Goal: Check status: Check status

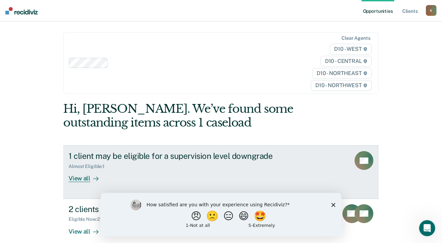
click at [78, 176] on div "View all" at bounding box center [88, 175] width 38 height 13
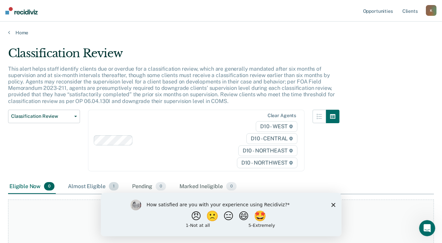
click at [113, 187] on span "1" at bounding box center [114, 186] width 10 height 9
click at [442, 239] on main "Classification Review This alert helps staff identify clients due or overdue fo…" at bounding box center [221, 156] width 442 height 241
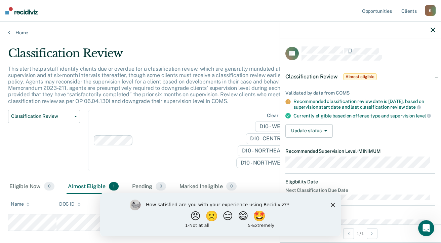
click at [28, 203] on icon at bounding box center [27, 204] width 3 height 4
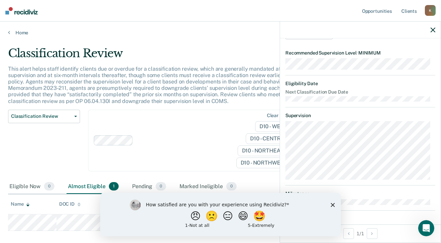
scroll to position [95, 0]
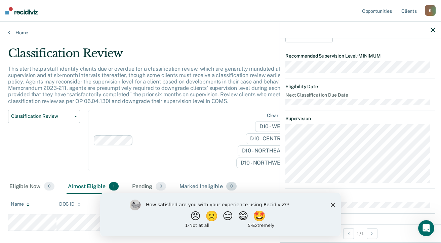
click at [208, 185] on div "Marked Ineligible 0" at bounding box center [208, 186] width 60 height 15
click at [139, 186] on div "Pending 0" at bounding box center [149, 186] width 37 height 15
click at [90, 188] on div "Almost Eligible 1" at bounding box center [93, 186] width 53 height 15
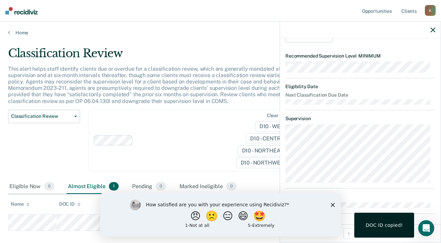
click at [393, 234] on div "DOC ID copied!" at bounding box center [384, 224] width 60 height 25
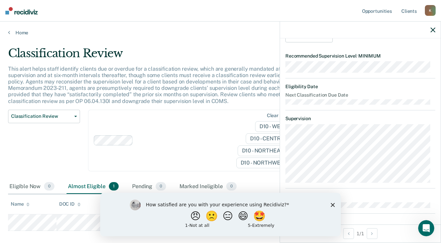
scroll to position [35, 0]
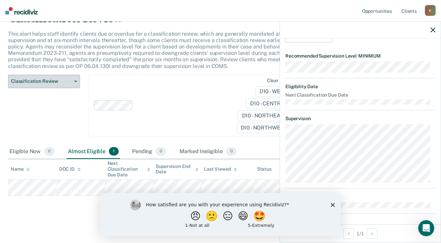
click at [41, 82] on span "Classification Review" at bounding box center [41, 81] width 60 height 6
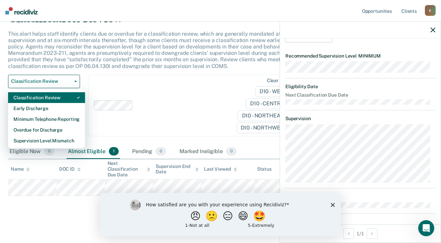
click at [52, 95] on div "Classification Review" at bounding box center [46, 97] width 66 height 11
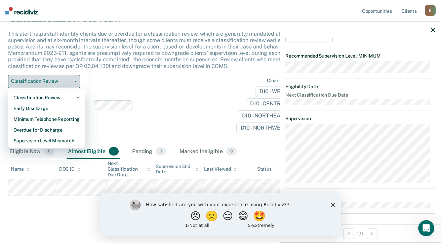
scroll to position [0, 0]
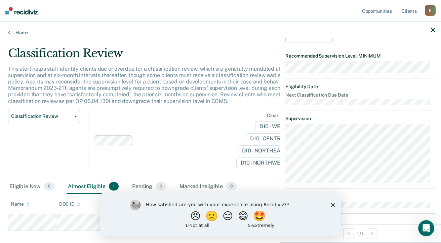
click at [433, 29] on icon "button" at bounding box center [432, 30] width 5 height 5
